Goal: Transaction & Acquisition: Purchase product/service

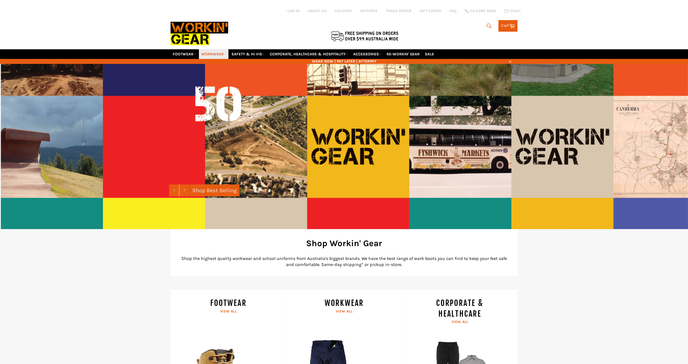
drag, startPoint x: 0, startPoint y: 0, endPoint x: 206, endPoint y: 54, distance: 213.2
click at [206, 54] on link "WORKWEAR" at bounding box center [213, 54] width 29 height 10
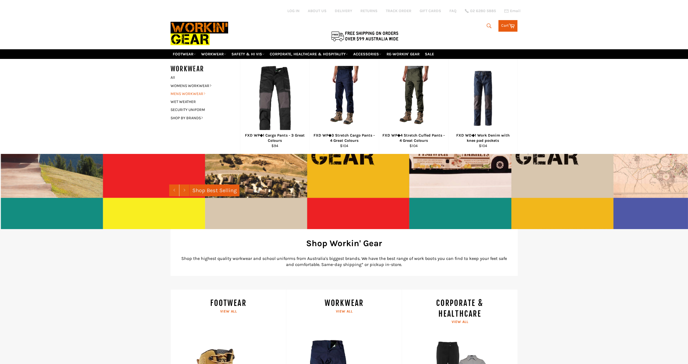
click at [192, 92] on link "MENS WORKWEAR" at bounding box center [201, 94] width 67 height 8
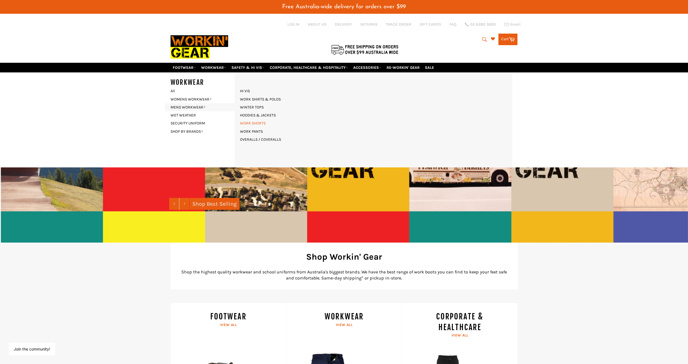
click at [249, 125] on link "WORK SHORTS" at bounding box center [252, 123] width 31 height 8
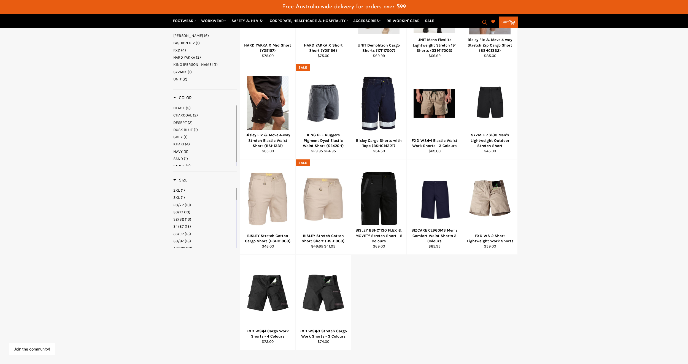
scroll to position [138, 0]
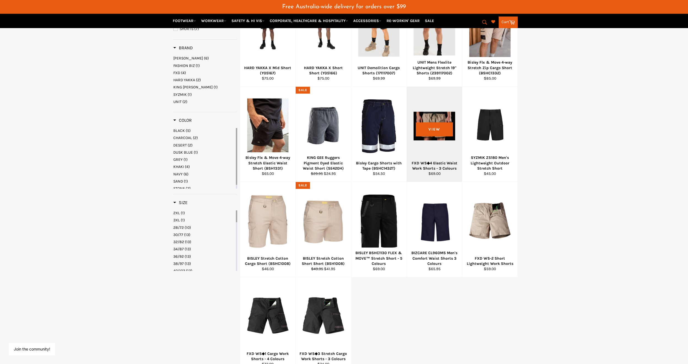
click at [436, 170] on div "FXD WS◆4 Elastic Waist Work Shorts - 3 Colours" at bounding box center [434, 166] width 48 height 11
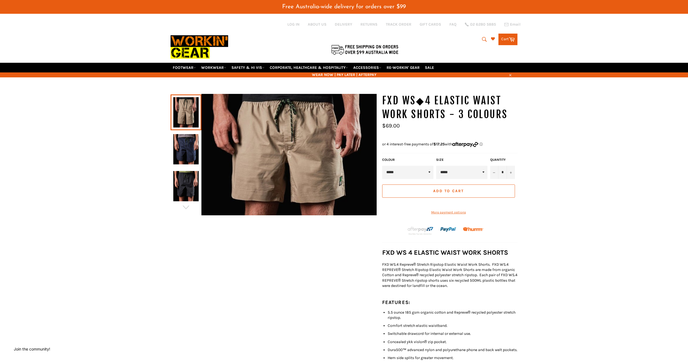
click at [187, 117] on link at bounding box center [185, 112] width 31 height 36
click at [323, 158] on img at bounding box center [288, 154] width 175 height 121
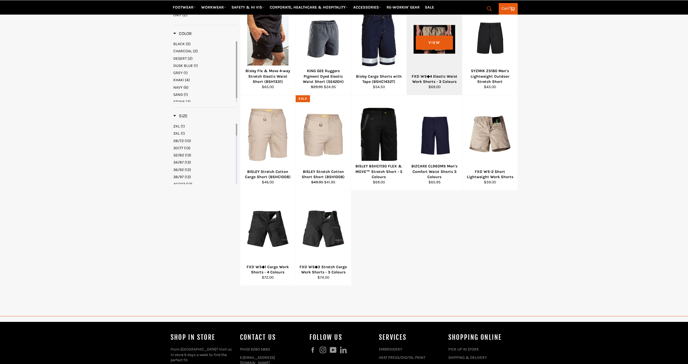
click at [427, 47] on div at bounding box center [434, 39] width 42 height 65
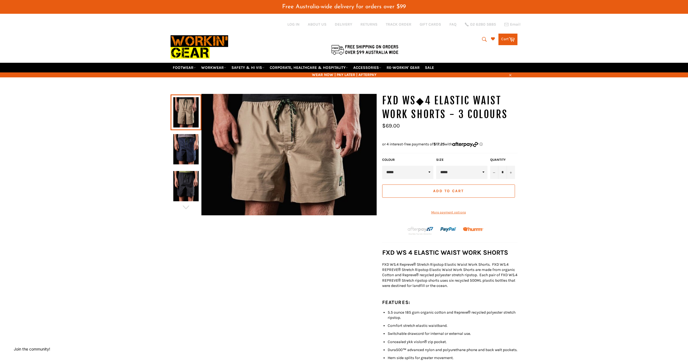
click at [193, 151] on img at bounding box center [185, 149] width 25 height 30
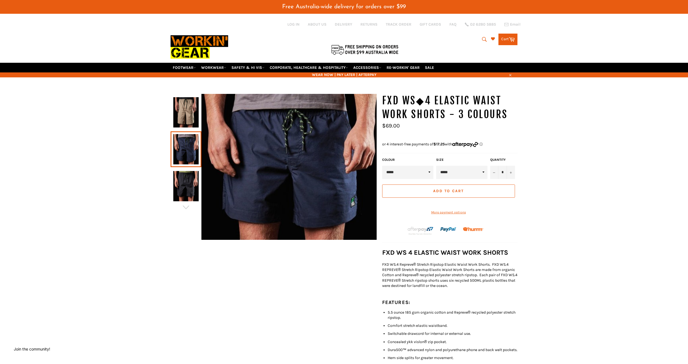
click at [192, 180] on img at bounding box center [185, 186] width 25 height 30
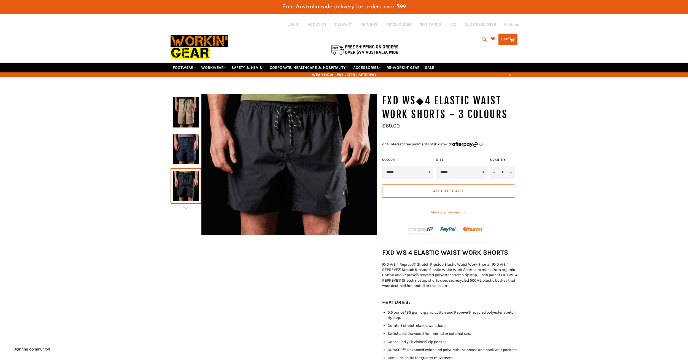
click at [189, 154] on img at bounding box center [185, 149] width 25 height 30
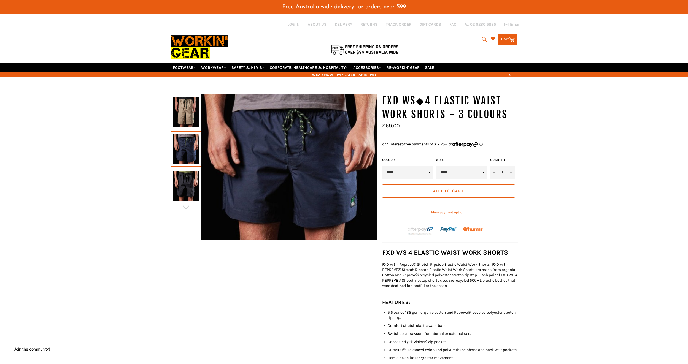
click at [187, 114] on img at bounding box center [185, 112] width 25 height 30
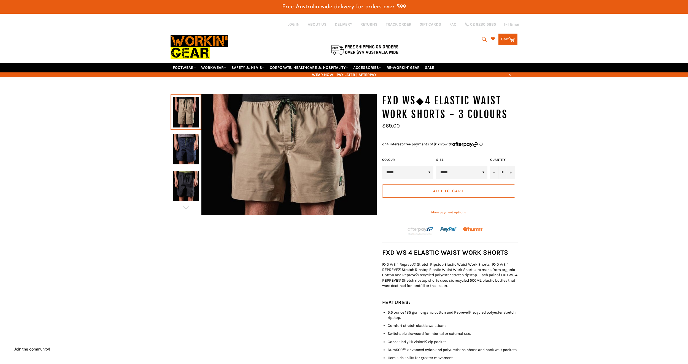
click at [482, 173] on select "***** ***** ***** ***** ***** ***** ******" at bounding box center [461, 172] width 51 height 13
select select "*****"
click at [436, 166] on select "***** ***** ***** ***** ***** ***** ******" at bounding box center [461, 172] width 51 height 13
click at [538, 189] on div "* +" at bounding box center [344, 256] width 688 height 325
